Goal: Task Accomplishment & Management: Use online tool/utility

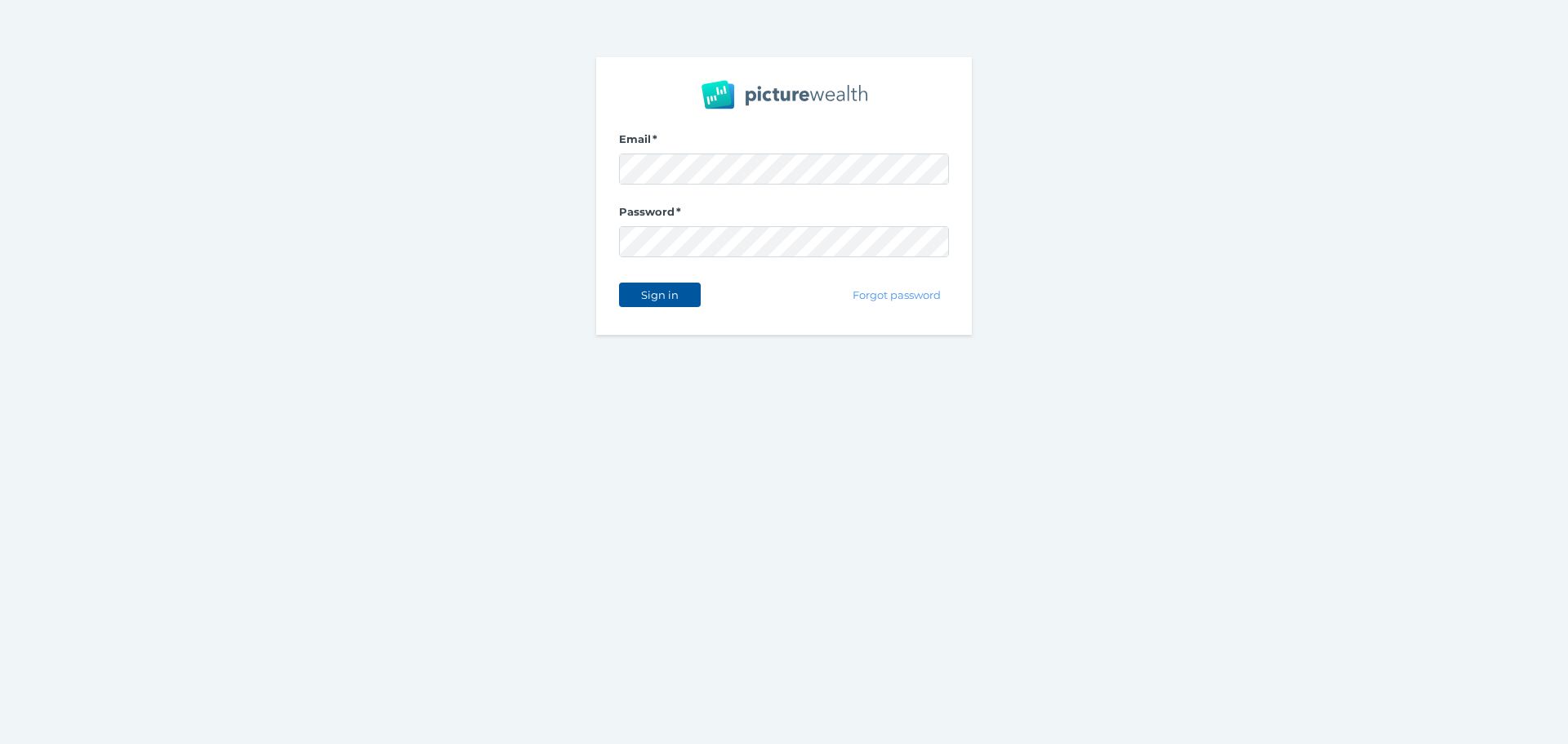
drag, startPoint x: 632, startPoint y: 290, endPoint x: 664, endPoint y: 304, distance: 34.9
click at [635, 293] on button "Sign in" at bounding box center [660, 295] width 82 height 25
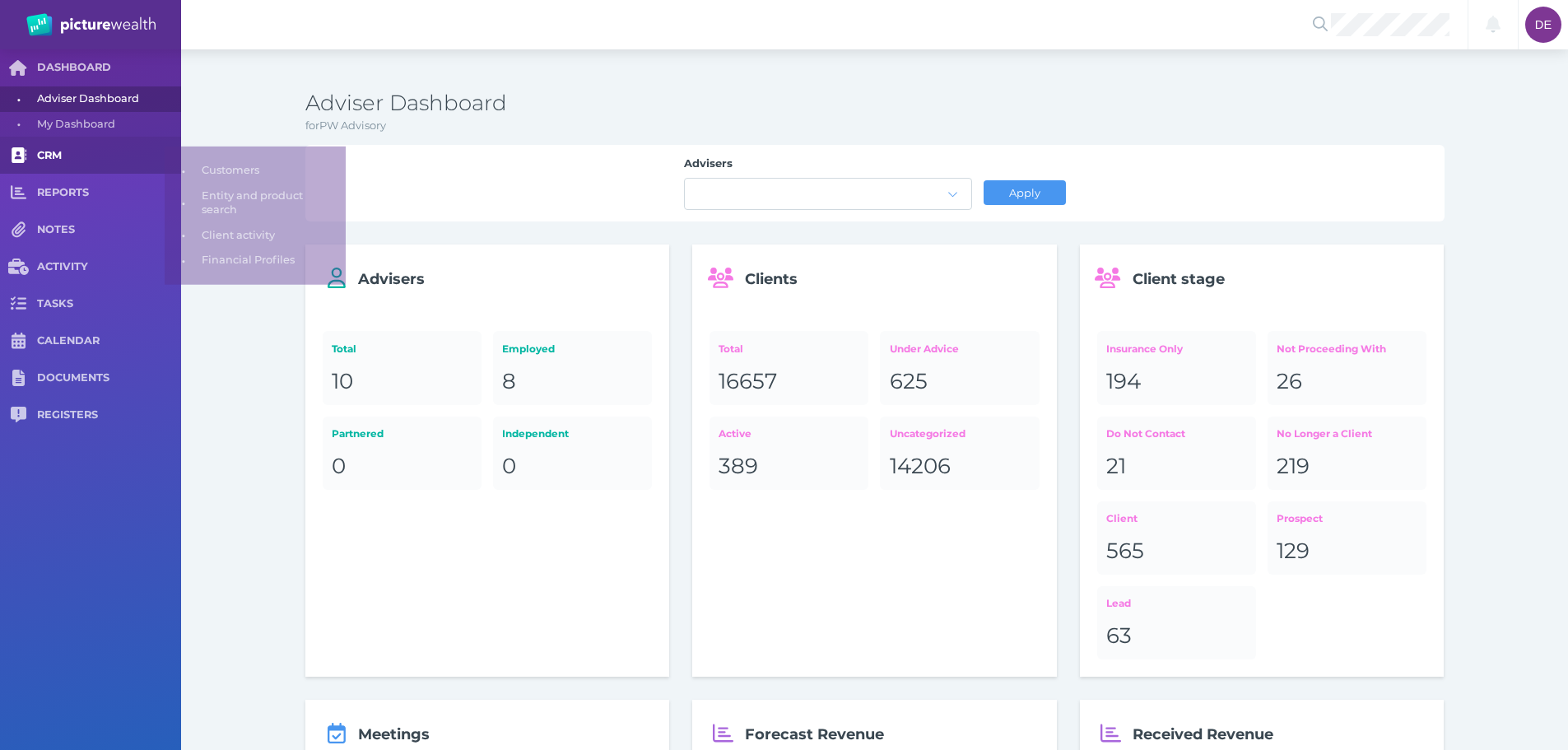
click at [94, 163] on link "CRM" at bounding box center [90, 154] width 181 height 37
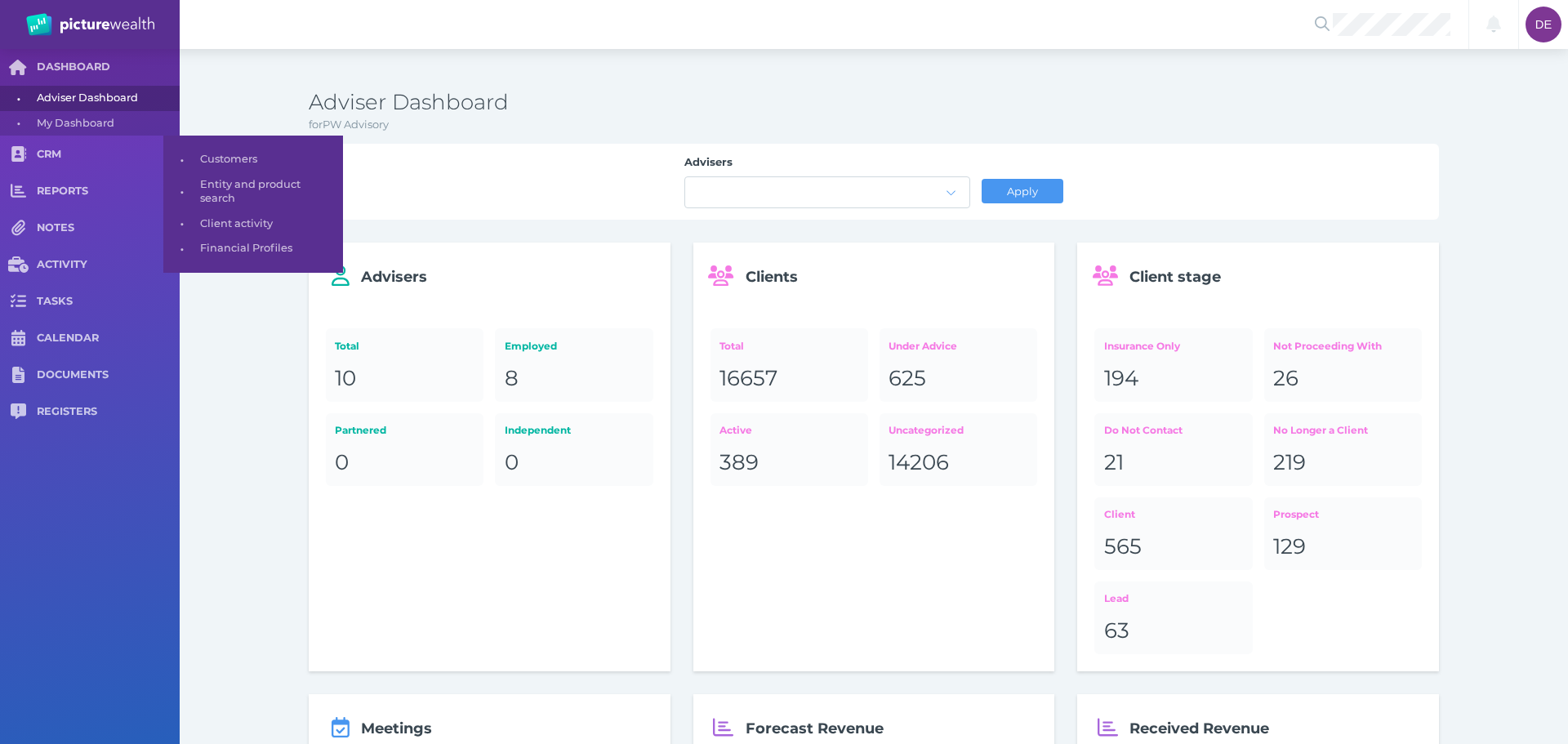
select select "25"
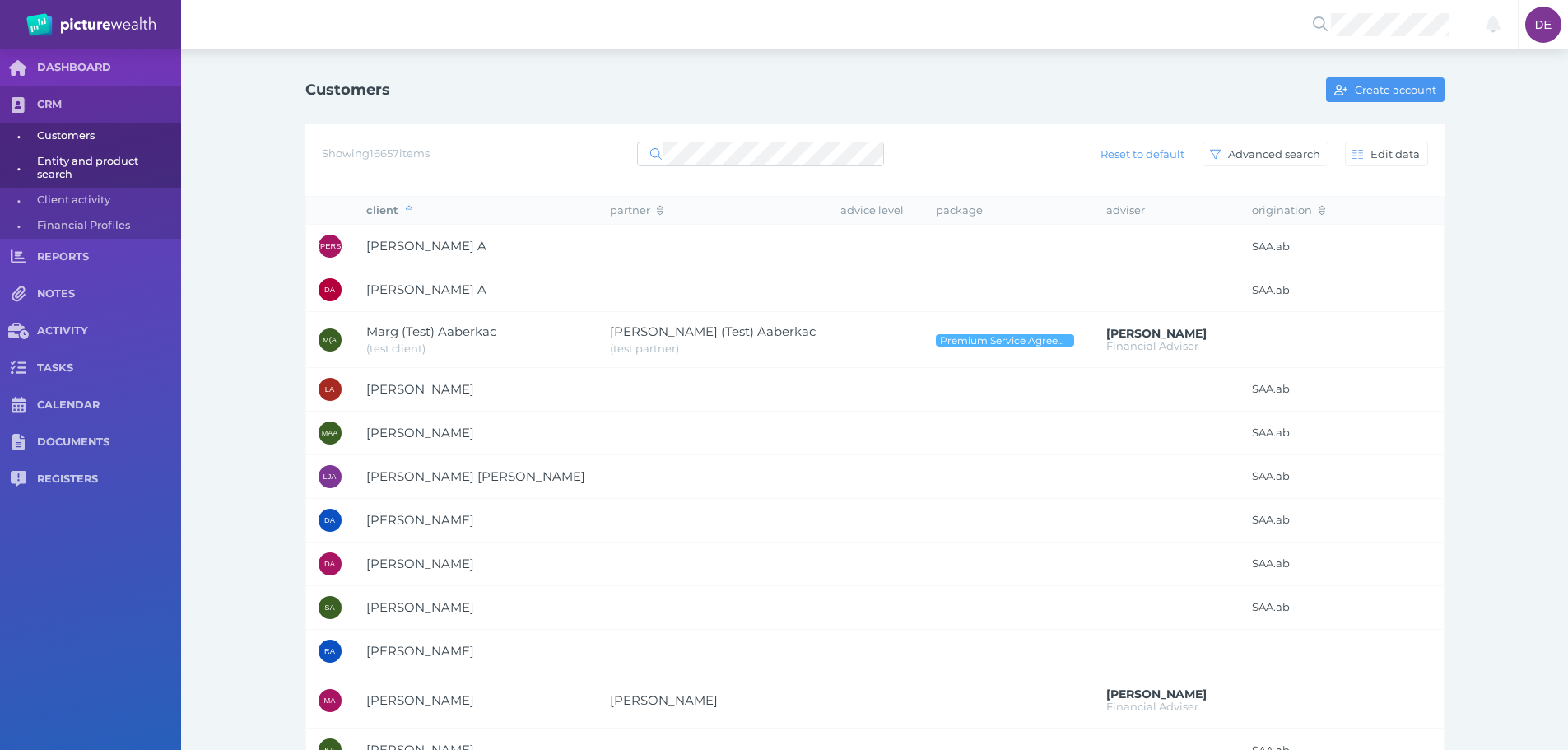
click at [41, 176] on span "Entity and product search" at bounding box center [106, 168] width 138 height 39
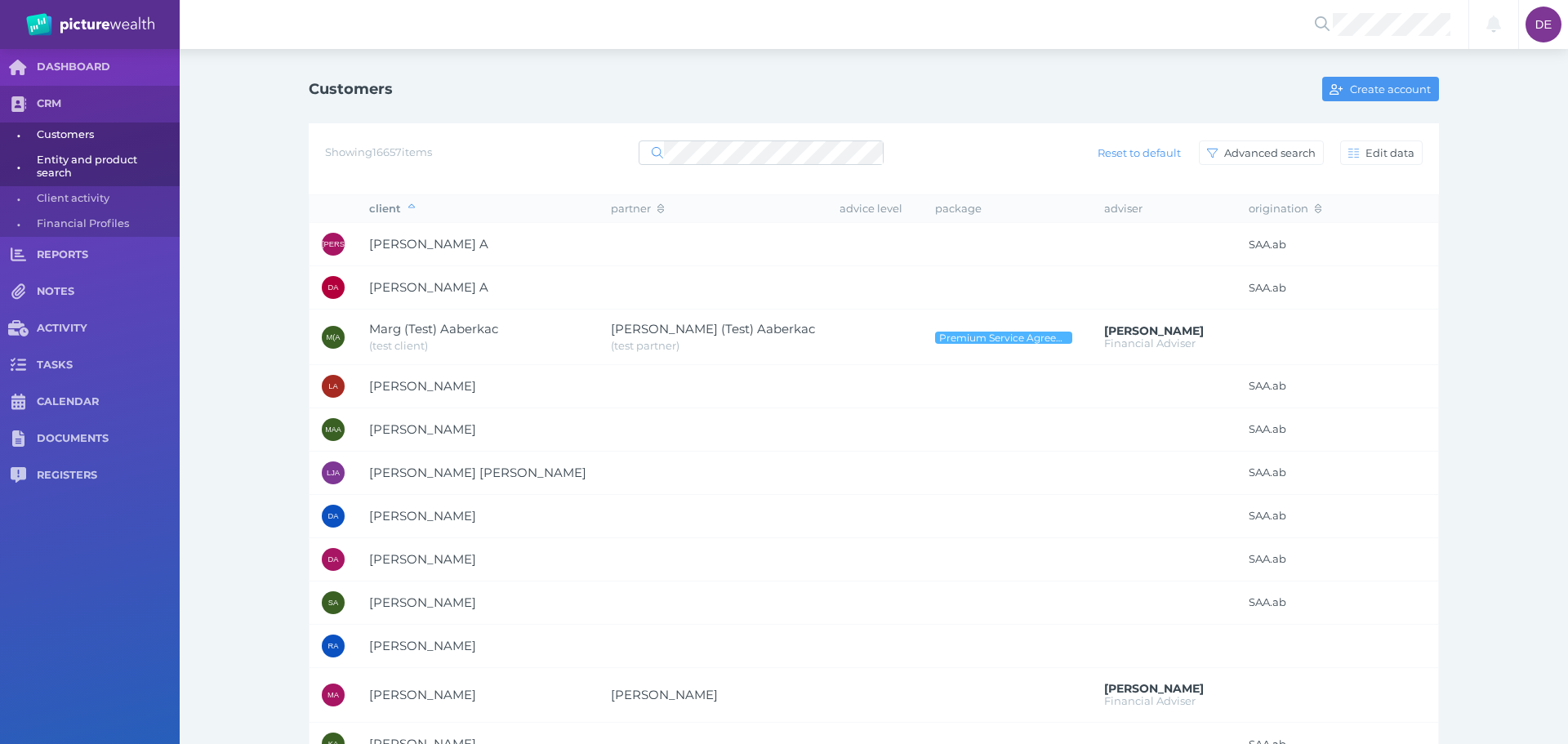
select select "25"
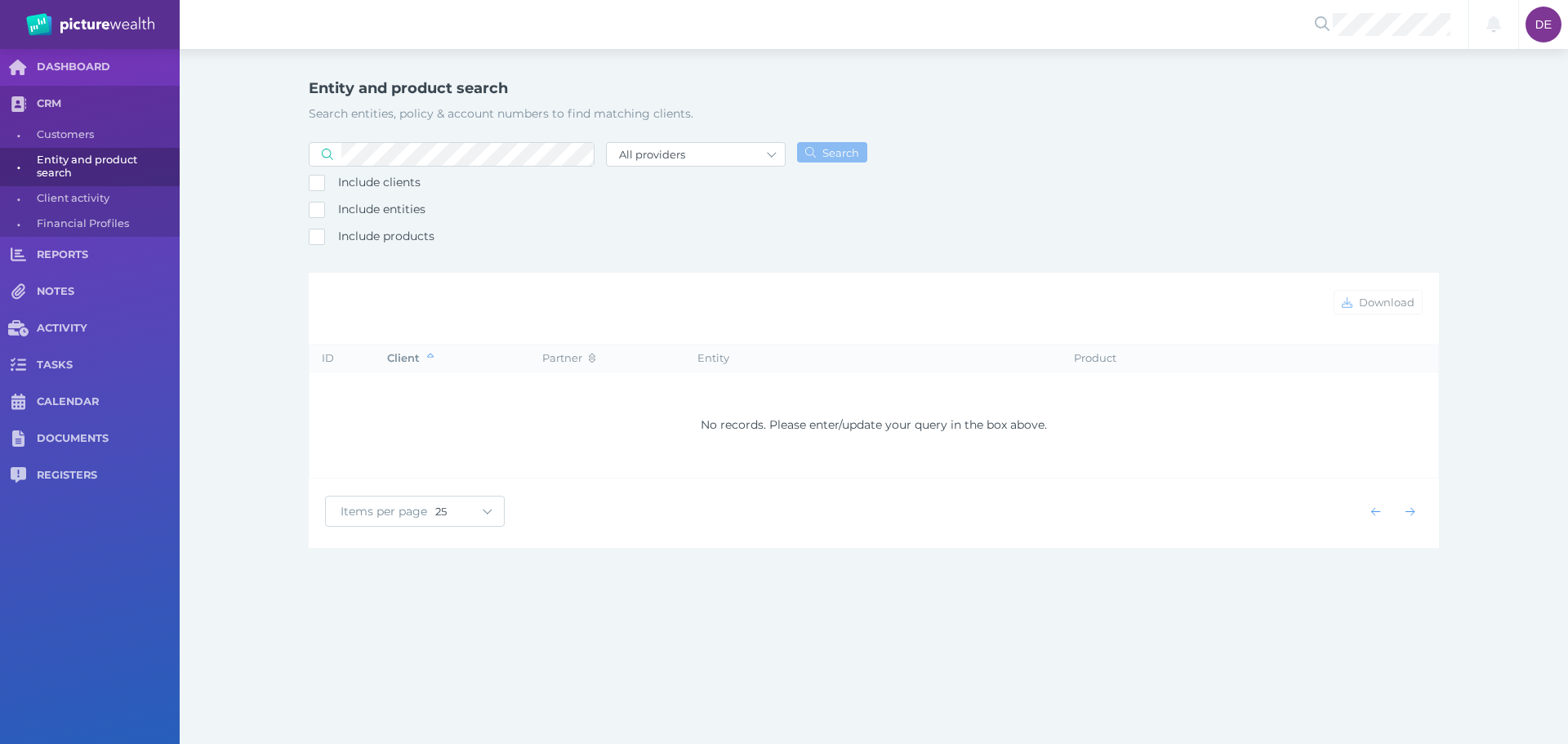
click at [544, 141] on div at bounding box center [452, 154] width 286 height 30
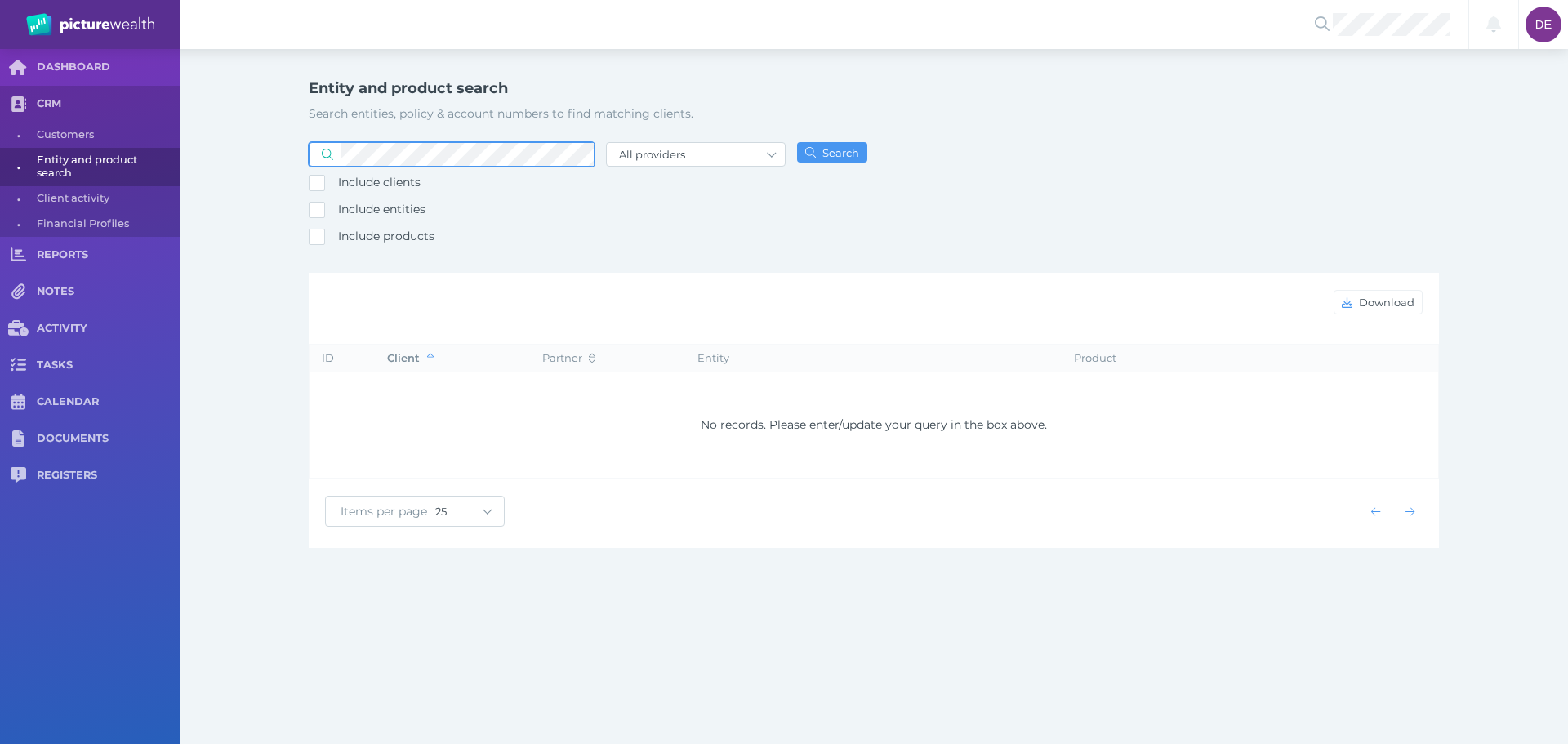
click at [797, 142] on button "Search" at bounding box center [832, 152] width 70 height 20
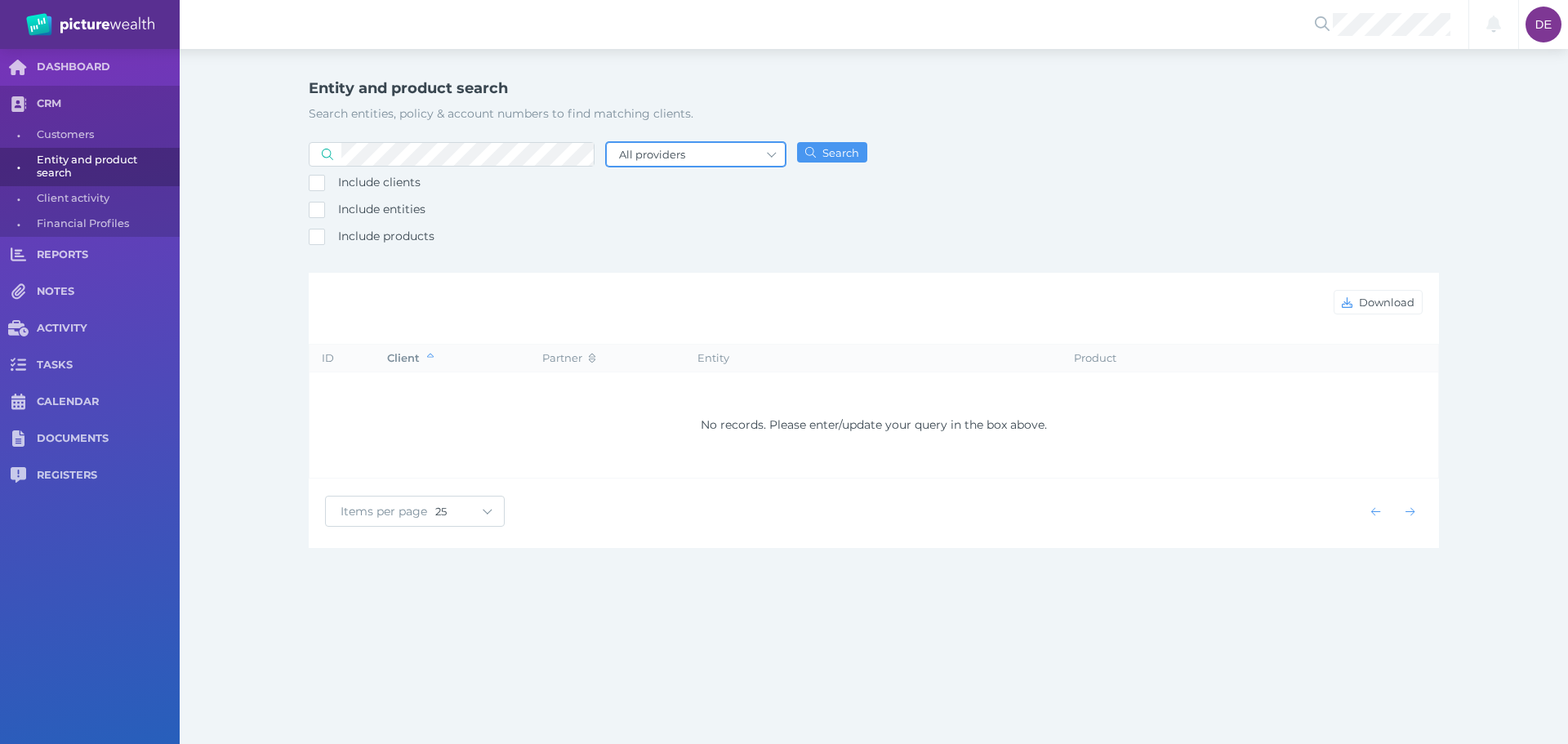
click at [650, 161] on select "All providers Acuity Fee Revenue Acuity Trustee Advocate Private Wealth Pty Ltd…" at bounding box center [695, 154] width 178 height 23
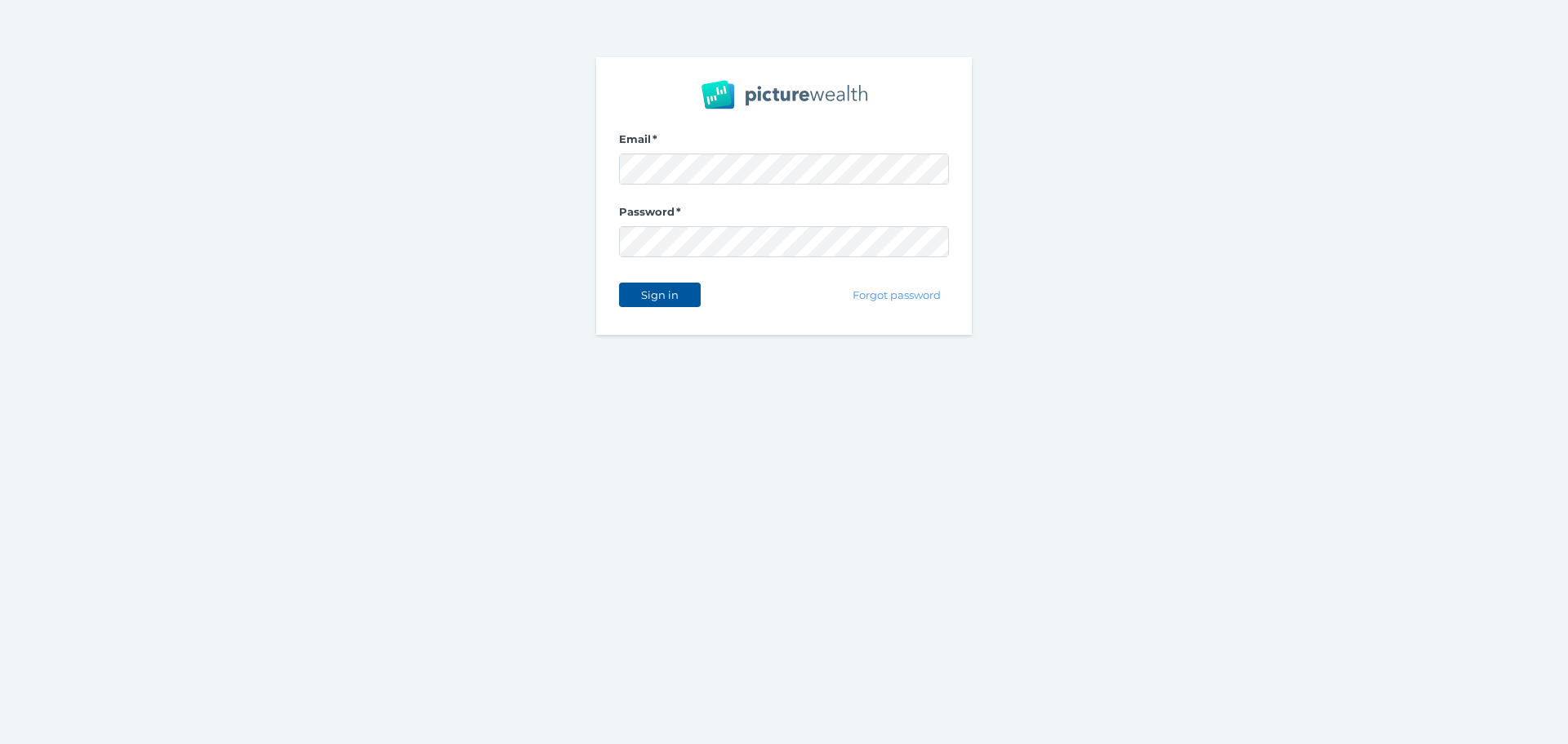
click at [672, 300] on span "Sign in" at bounding box center [659, 295] width 51 height 13
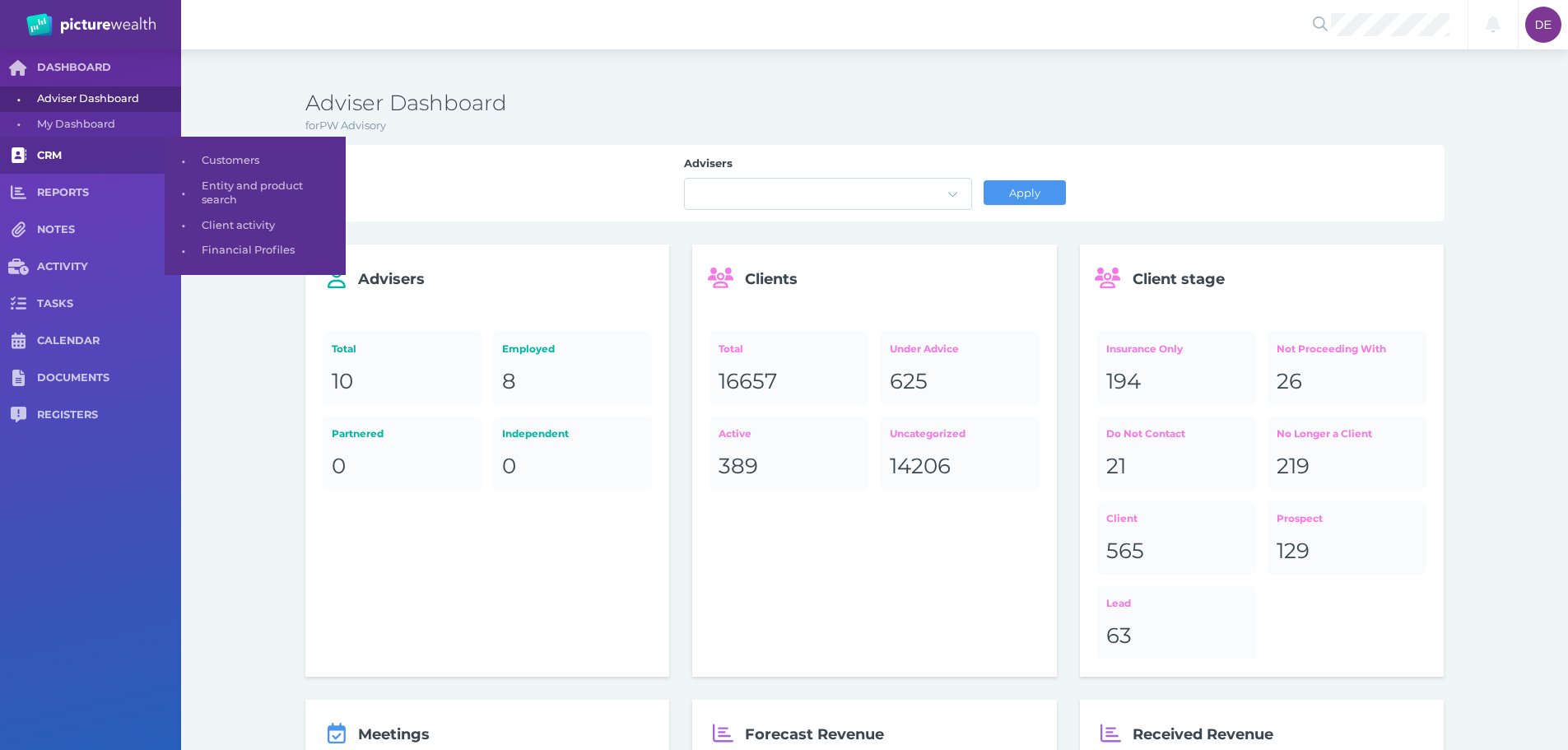
click at [90, 166] on link "CRM" at bounding box center [90, 154] width 181 height 37
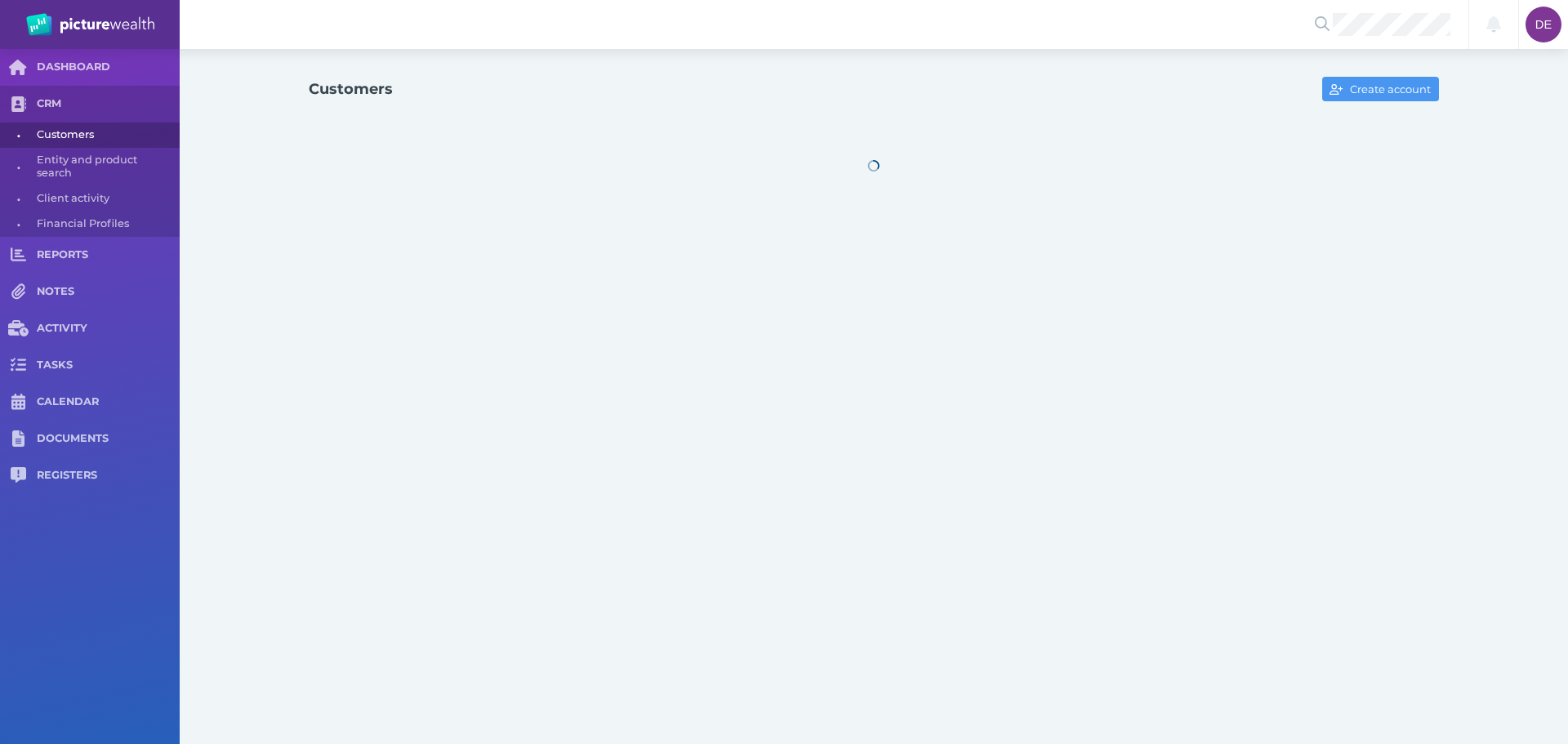
select select "25"
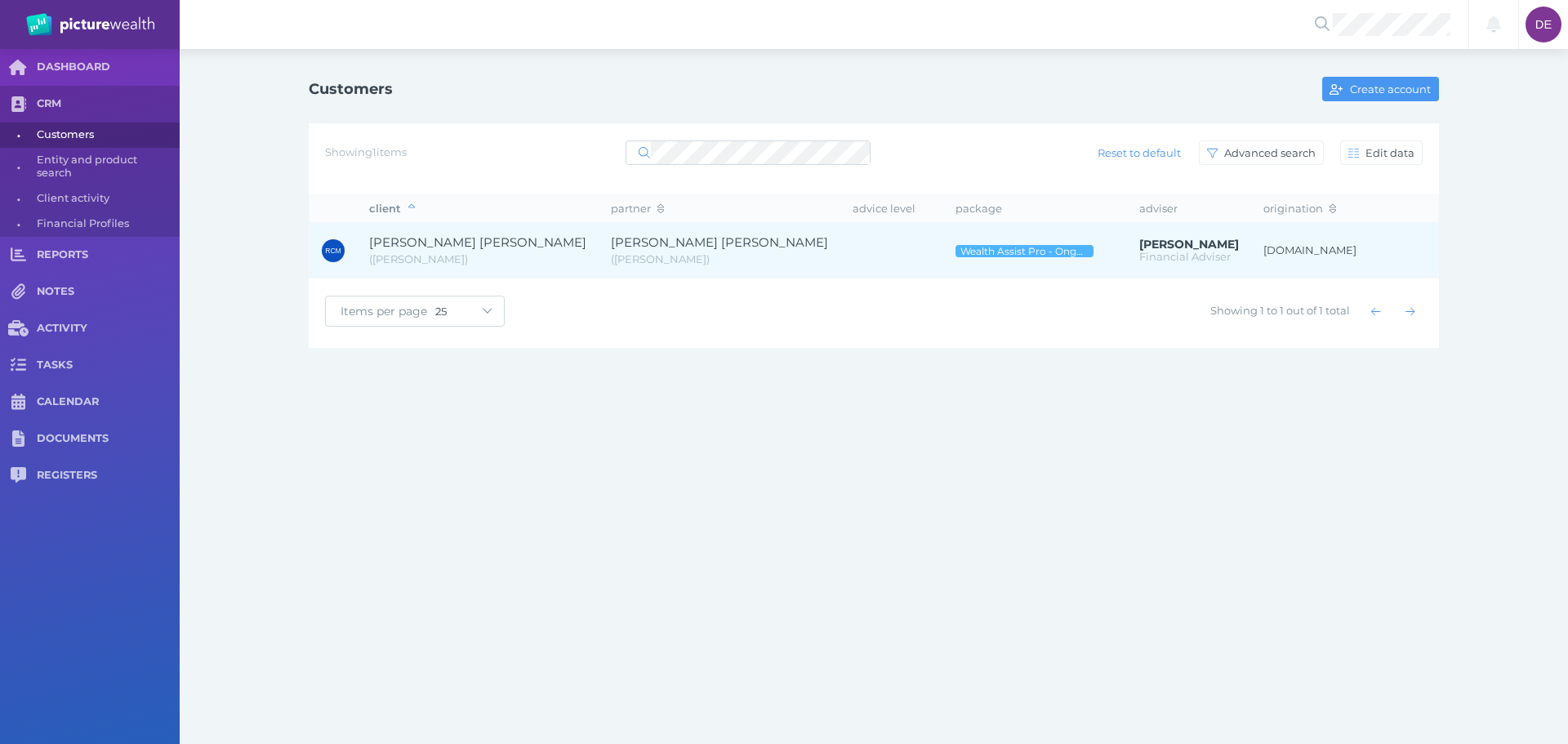
click at [643, 236] on span "[PERSON_NAME] [PERSON_NAME]" at bounding box center [718, 242] width 217 height 15
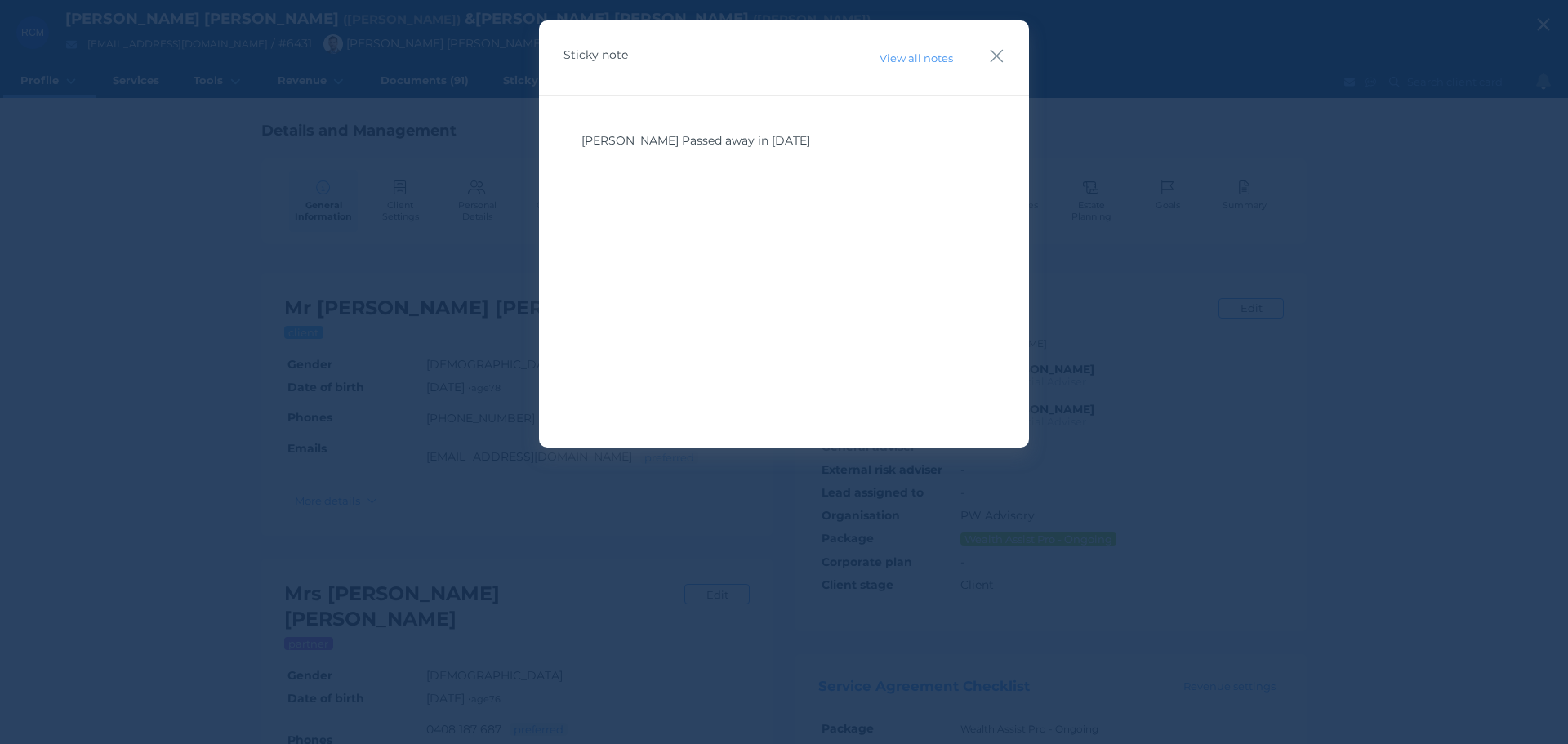
click at [1007, 60] on div "Sticky note View all notes" at bounding box center [784, 58] width 490 height 75
click at [991, 59] on icon "button" at bounding box center [997, 56] width 15 height 20
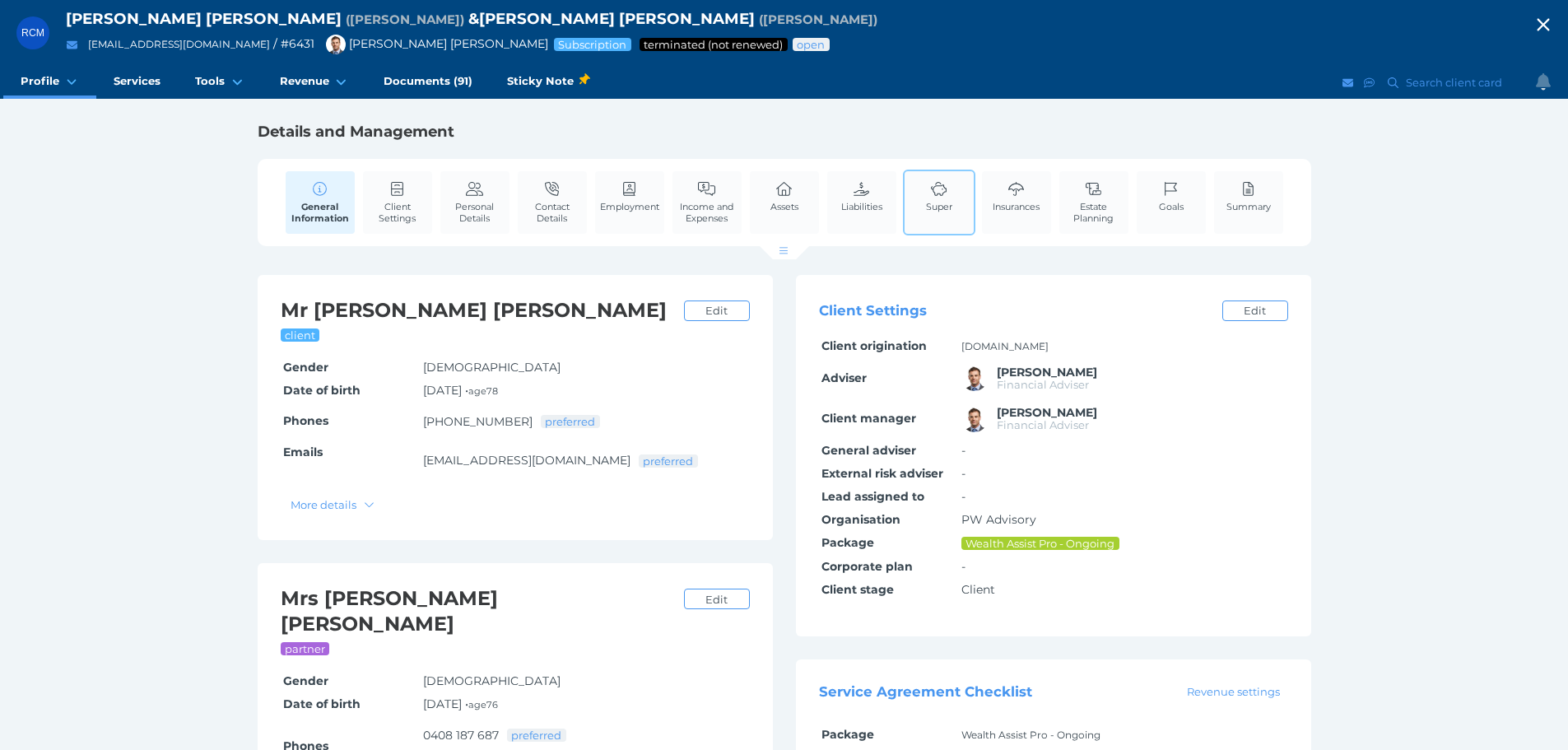
click at [932, 207] on span "Super" at bounding box center [939, 206] width 27 height 11
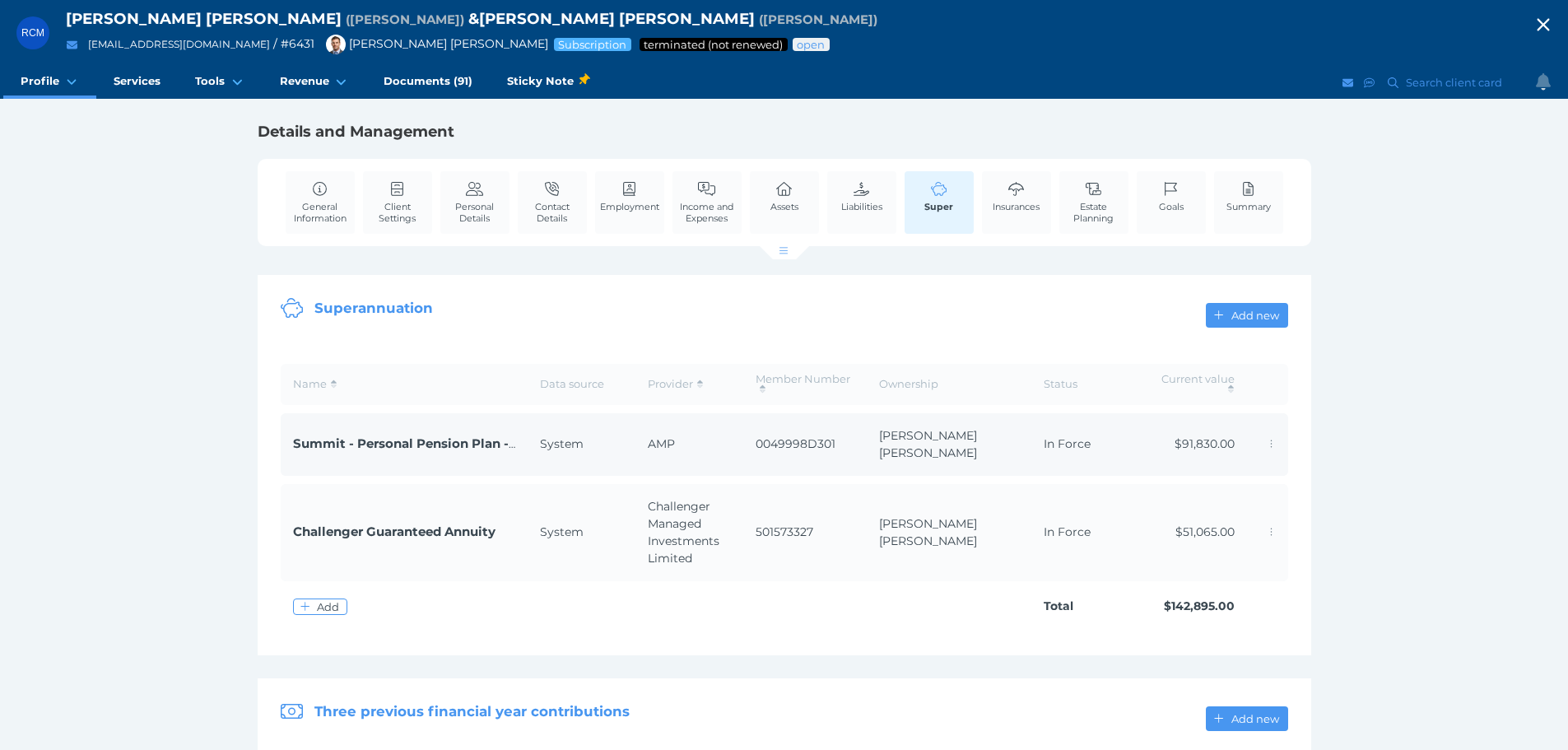
click at [429, 439] on span "Summit - Personal Pension Plan - Allocated Pension" at bounding box center [460, 443] width 336 height 15
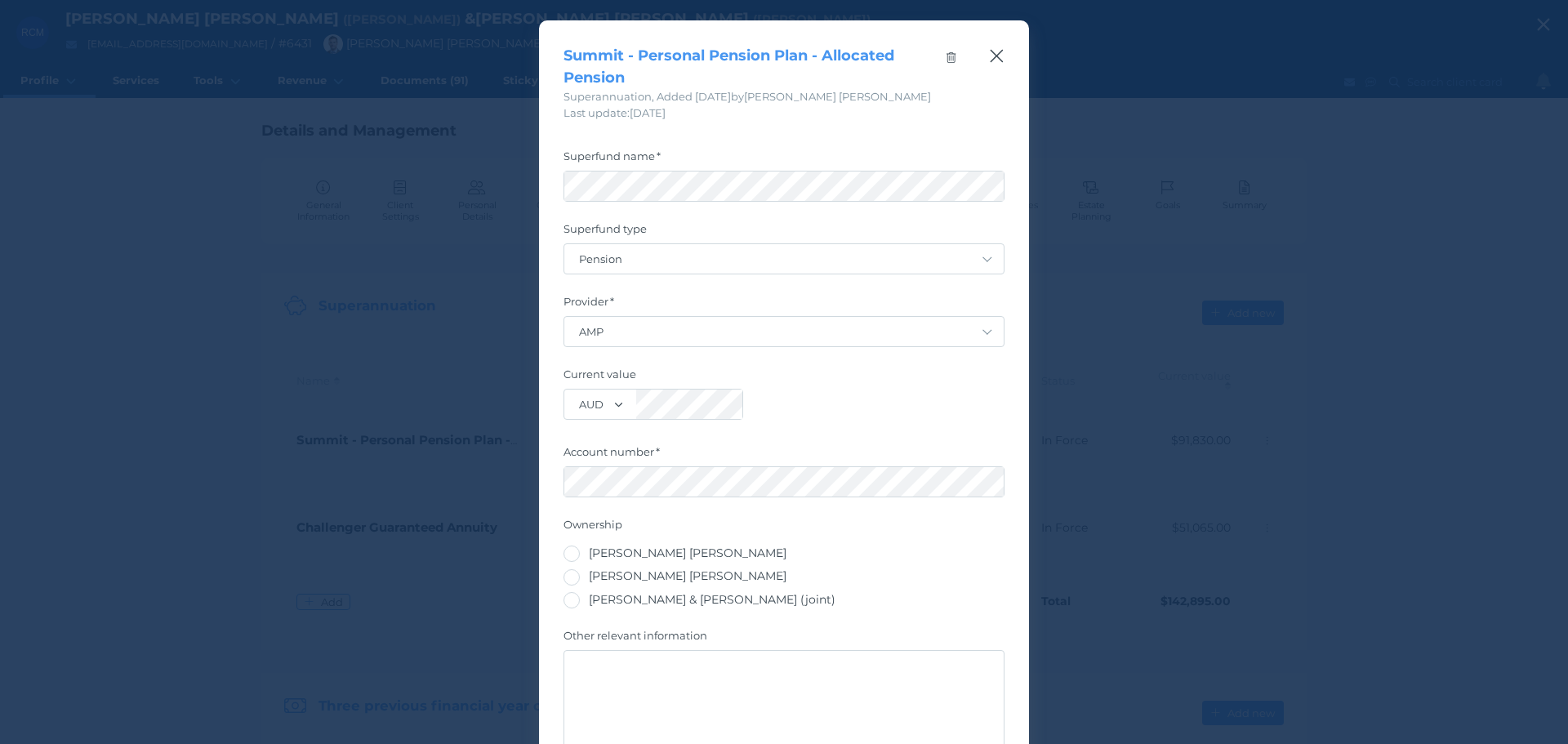
click at [998, 56] on icon "button" at bounding box center [997, 56] width 15 height 20
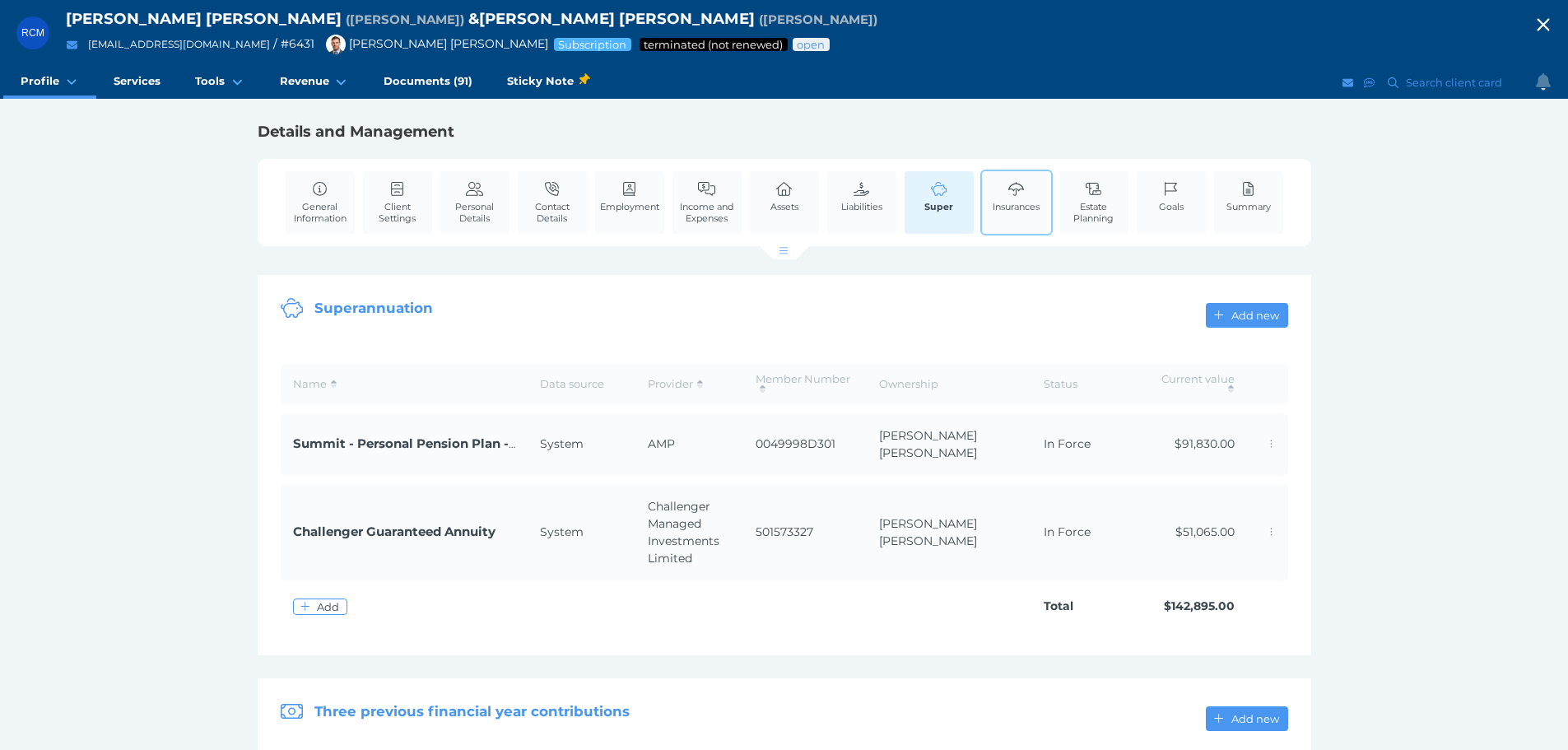
click at [1001, 215] on link "Insurances" at bounding box center [1016, 197] width 55 height 51
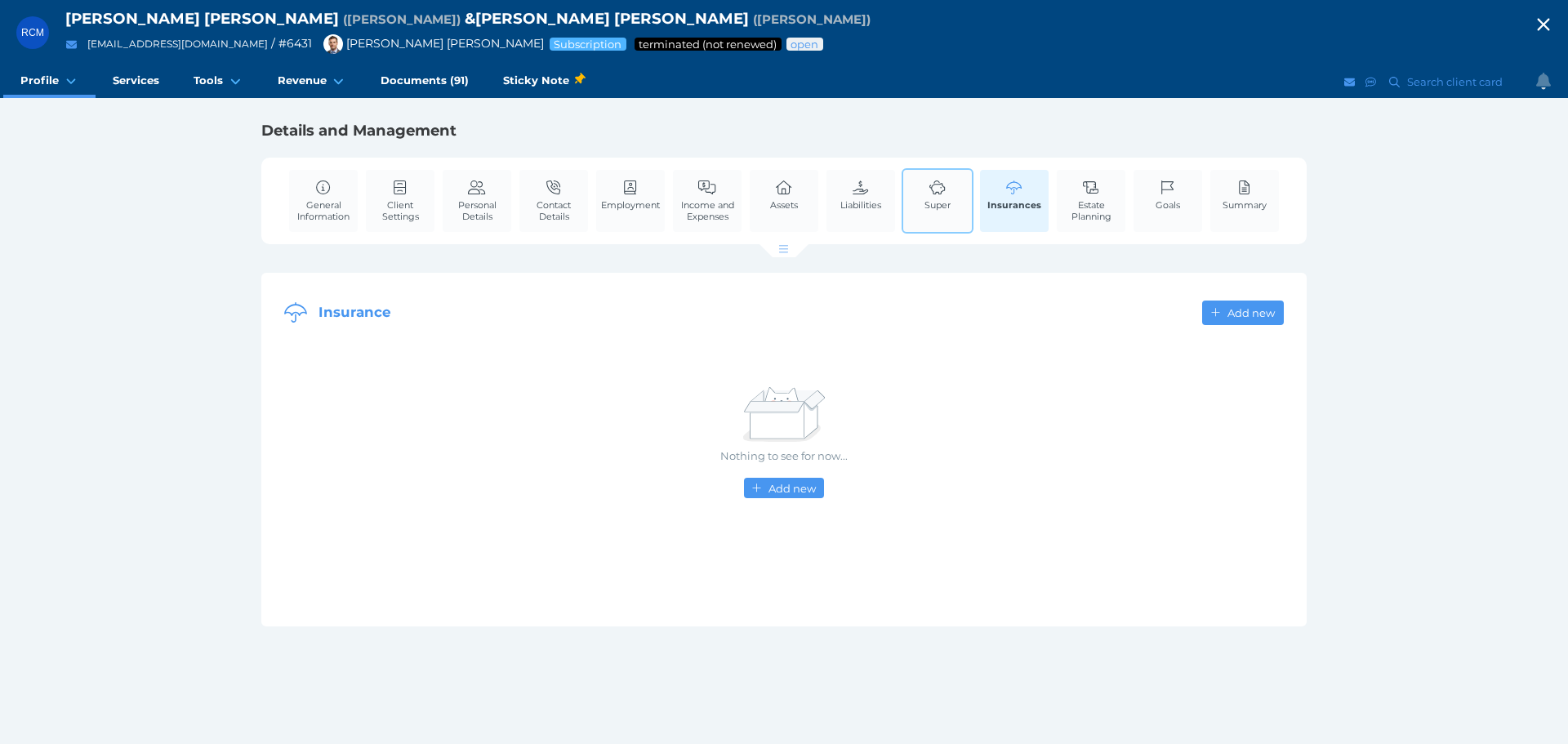
click at [930, 214] on link "Super" at bounding box center [937, 195] width 34 height 50
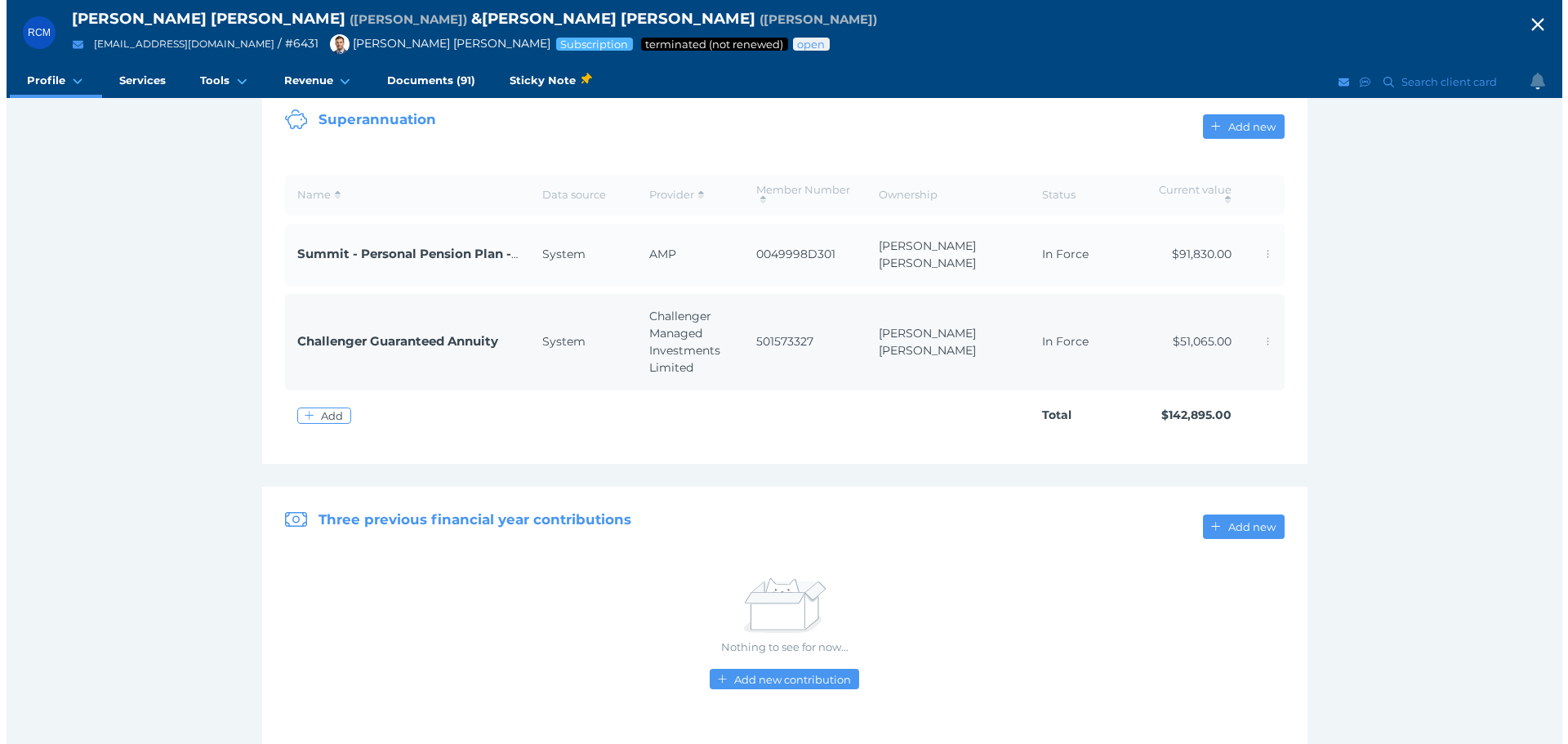
scroll to position [191, 0]
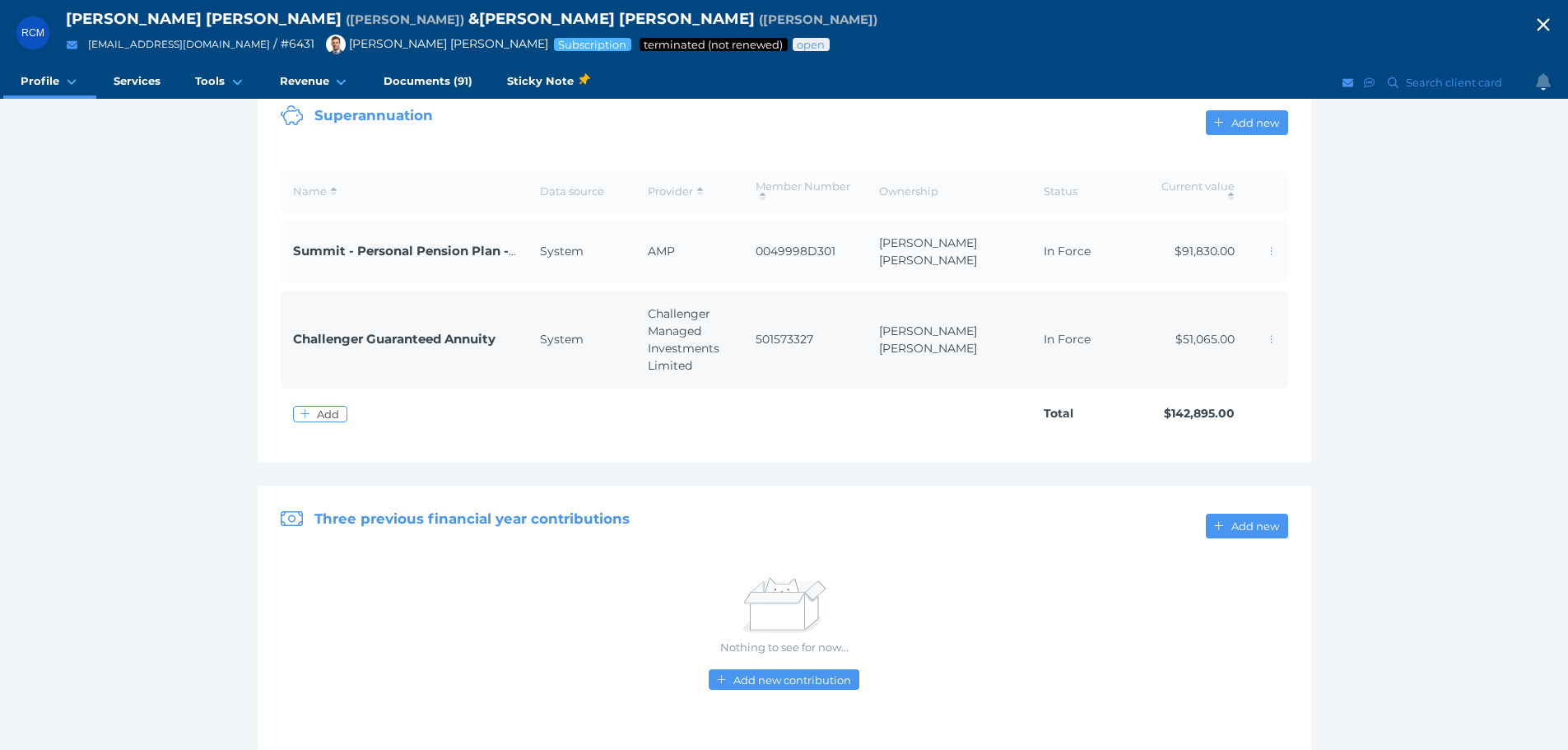
click at [347, 335] on span "Challenger Guaranteed Annuity" at bounding box center [394, 339] width 203 height 15
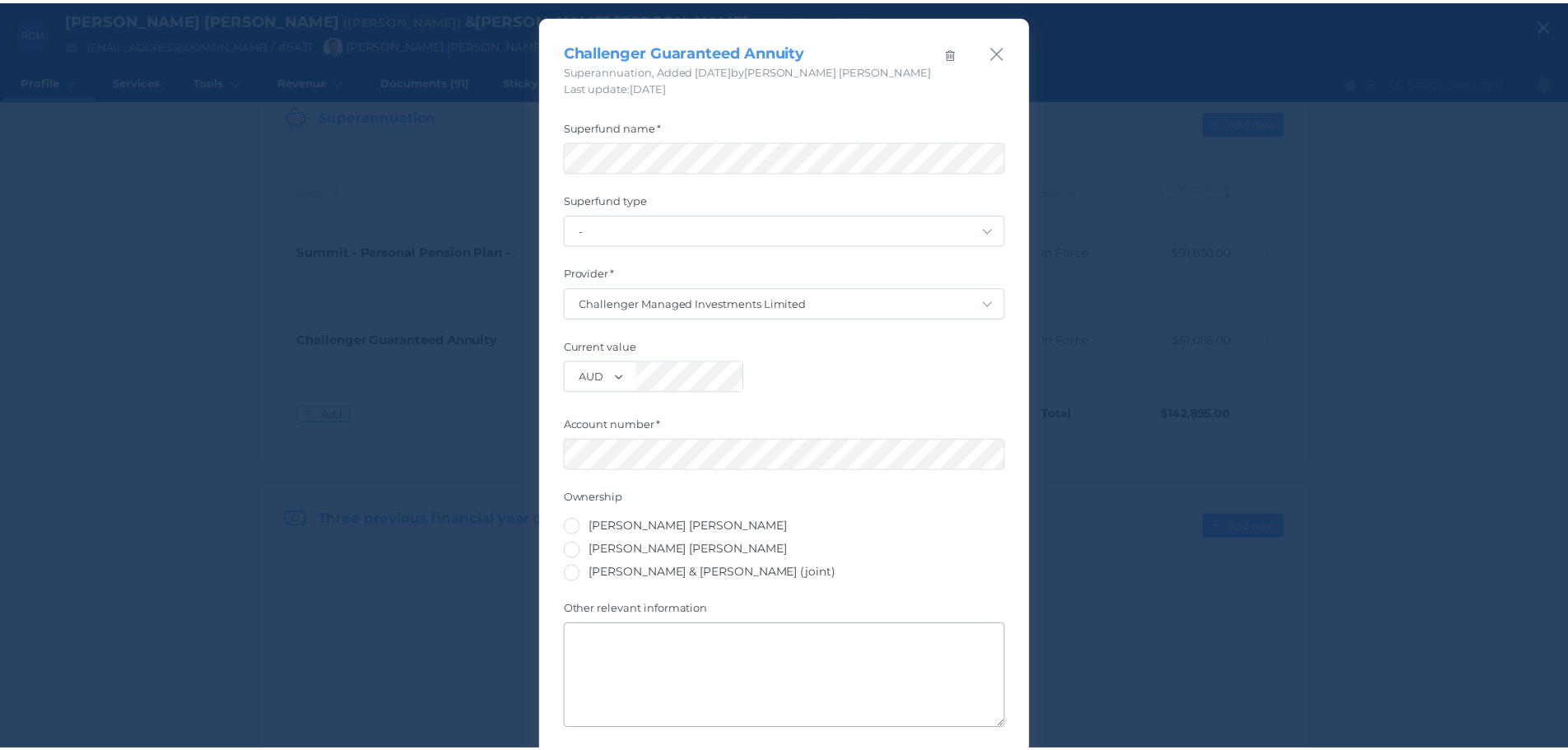
scroll to position [0, 0]
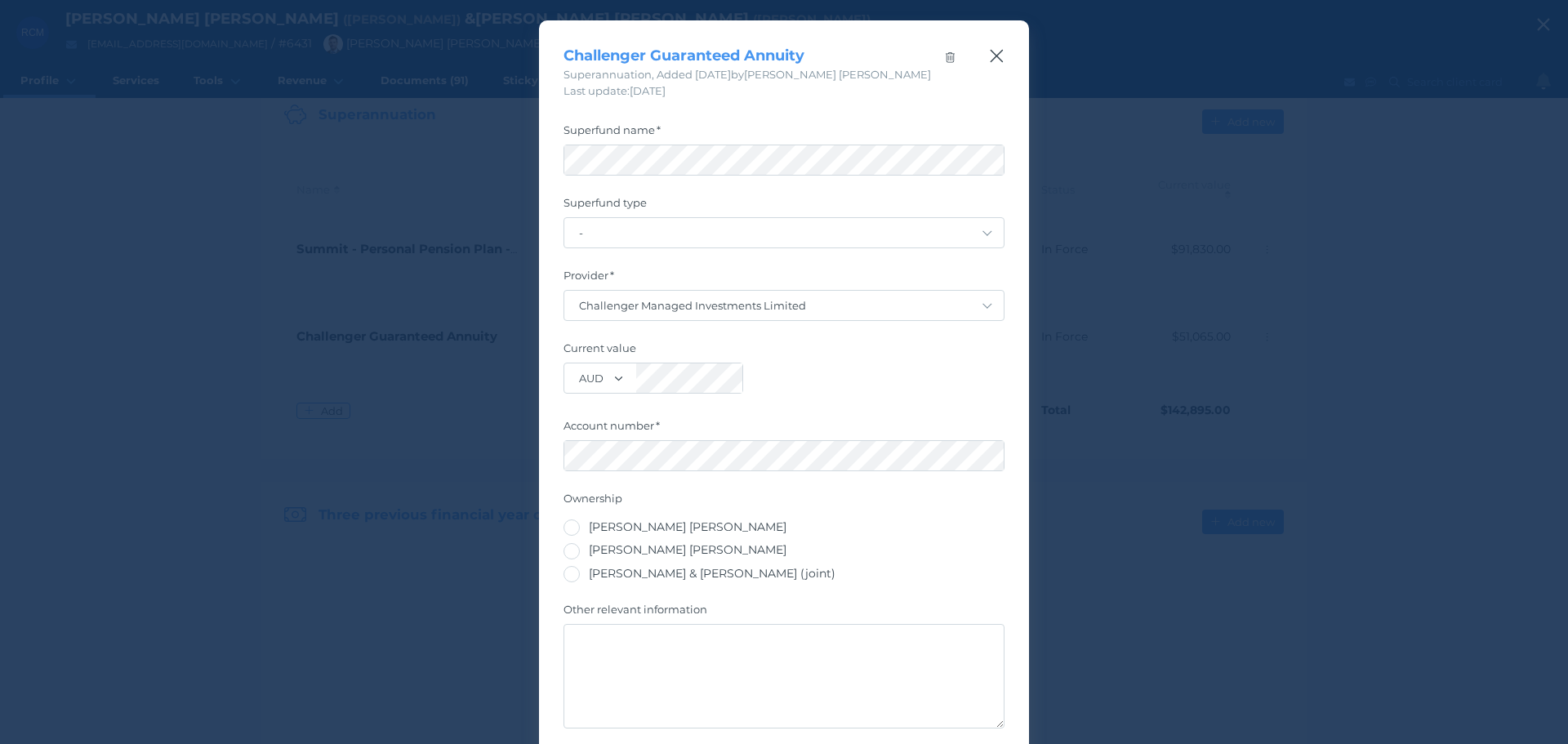
click at [990, 61] on icon "button" at bounding box center [997, 56] width 15 height 20
